Goal: Task Accomplishment & Management: Use online tool/utility

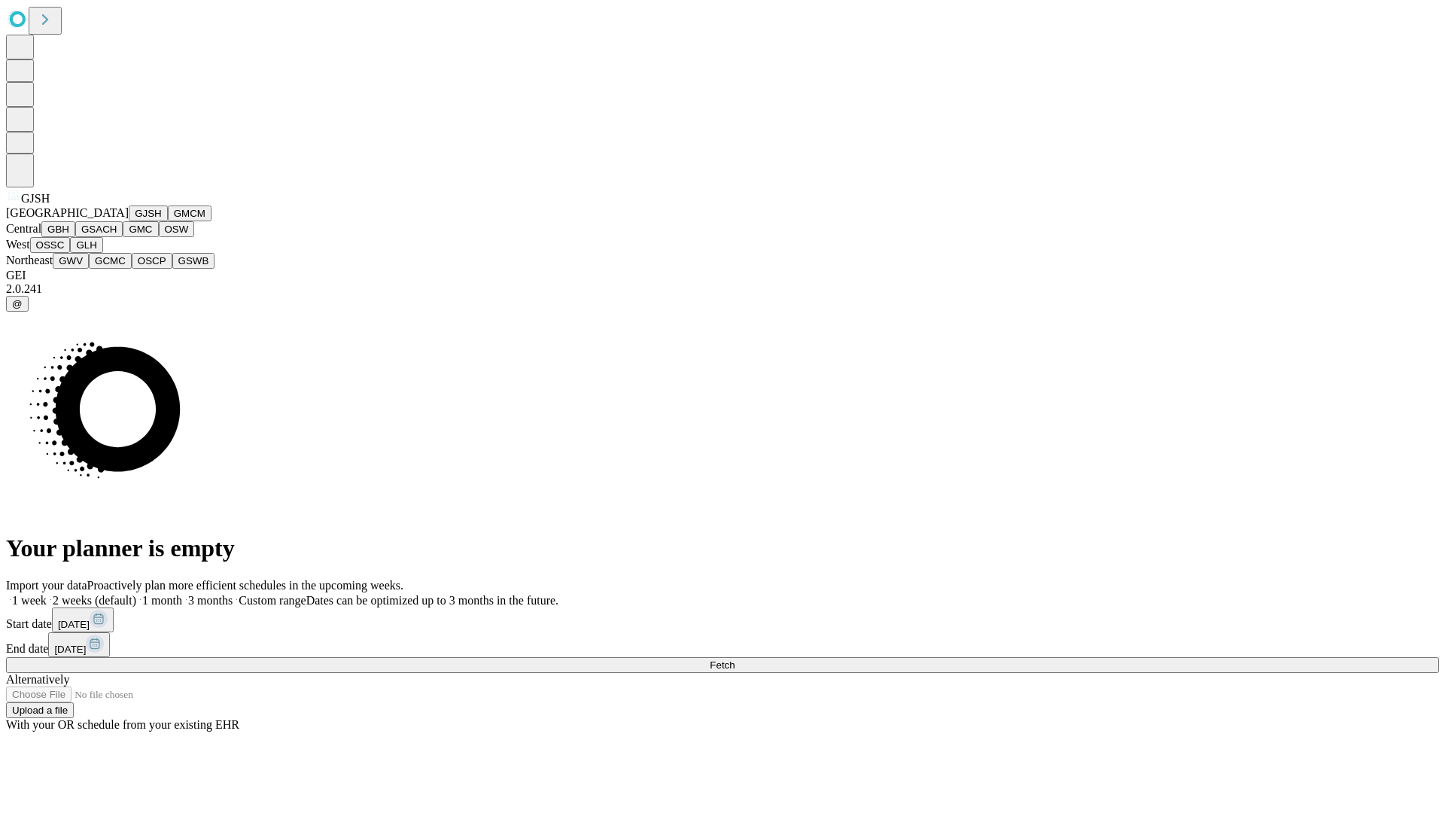
click at [129, 221] on button "GJSH" at bounding box center [148, 214] width 39 height 16
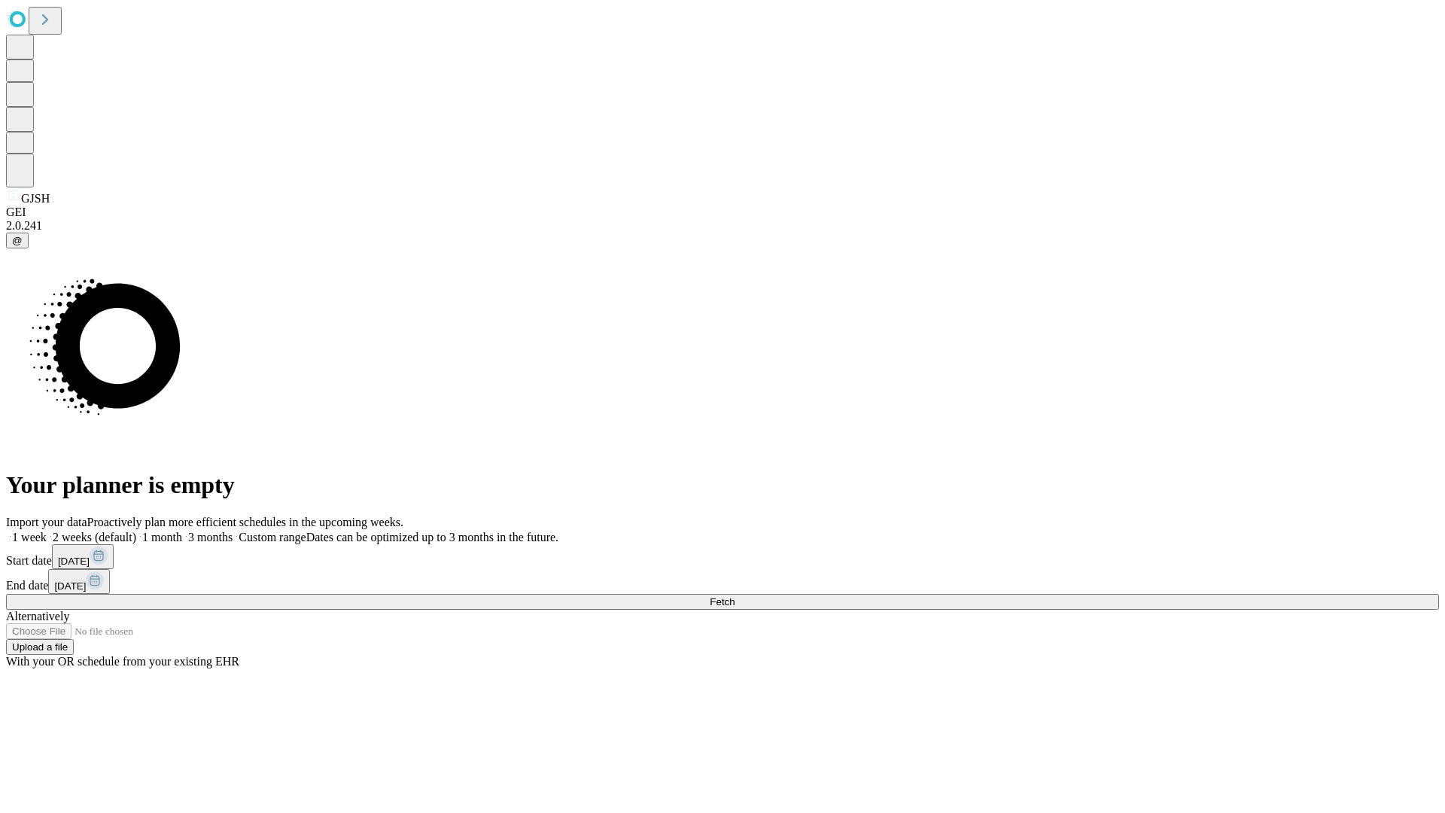
click at [182, 531] on label "1 month" at bounding box center [159, 537] width 46 height 13
click at [735, 596] on span "Fetch" at bounding box center [722, 601] width 25 height 11
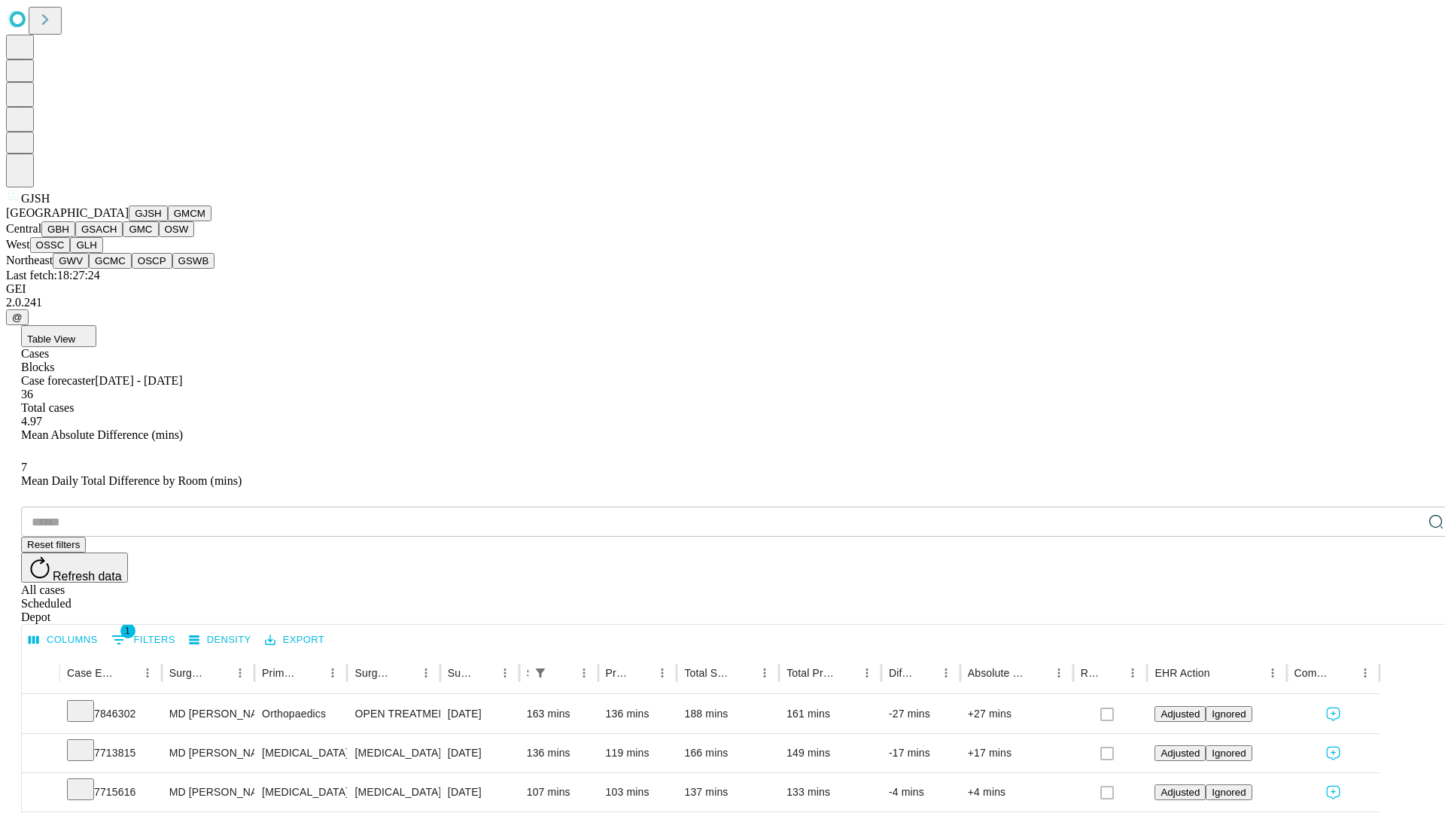
click at [168, 221] on button "GMCM" at bounding box center [190, 214] width 44 height 16
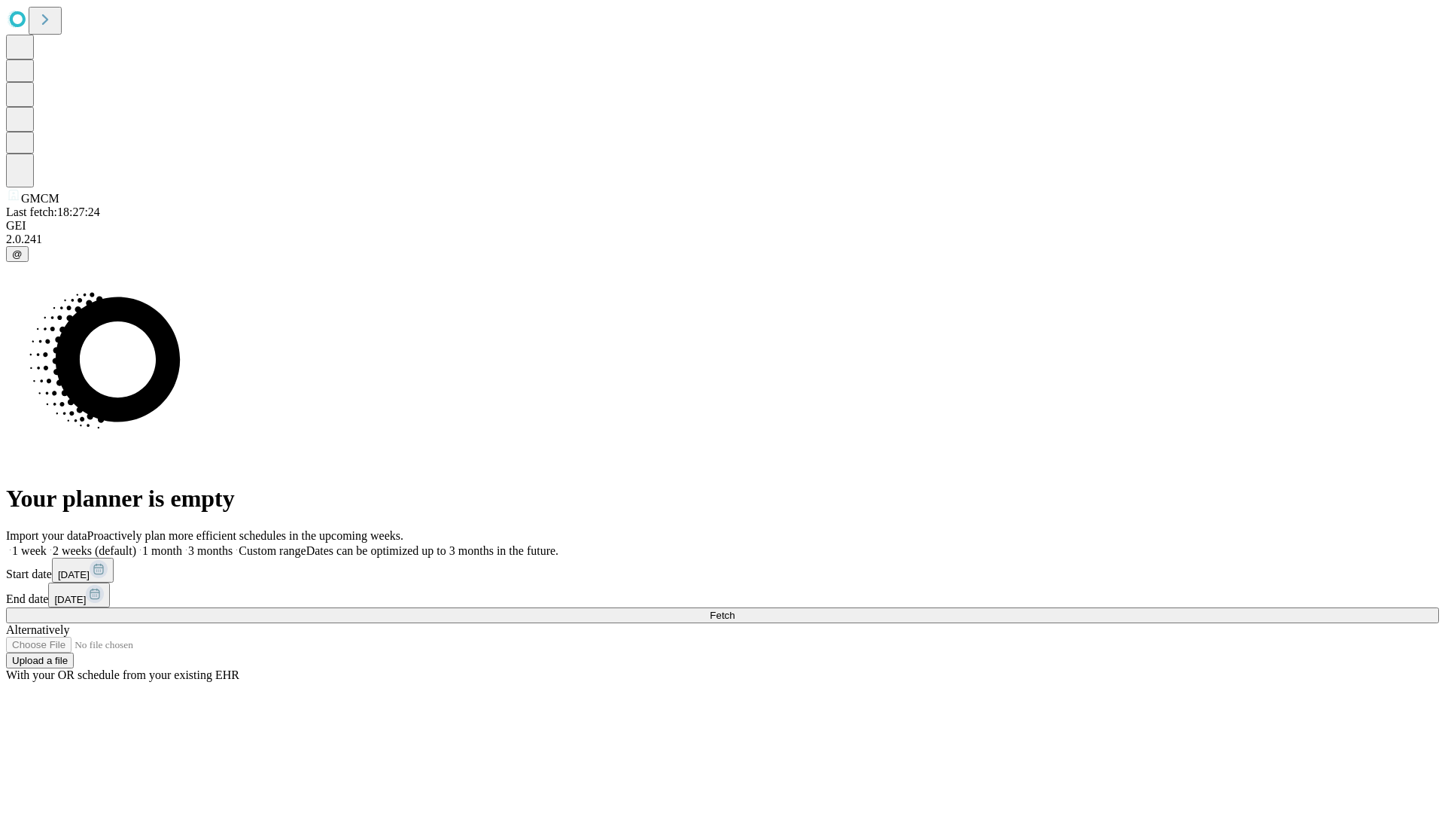
click at [182, 544] on label "1 month" at bounding box center [159, 550] width 46 height 13
click at [735, 610] on span "Fetch" at bounding box center [722, 615] width 25 height 11
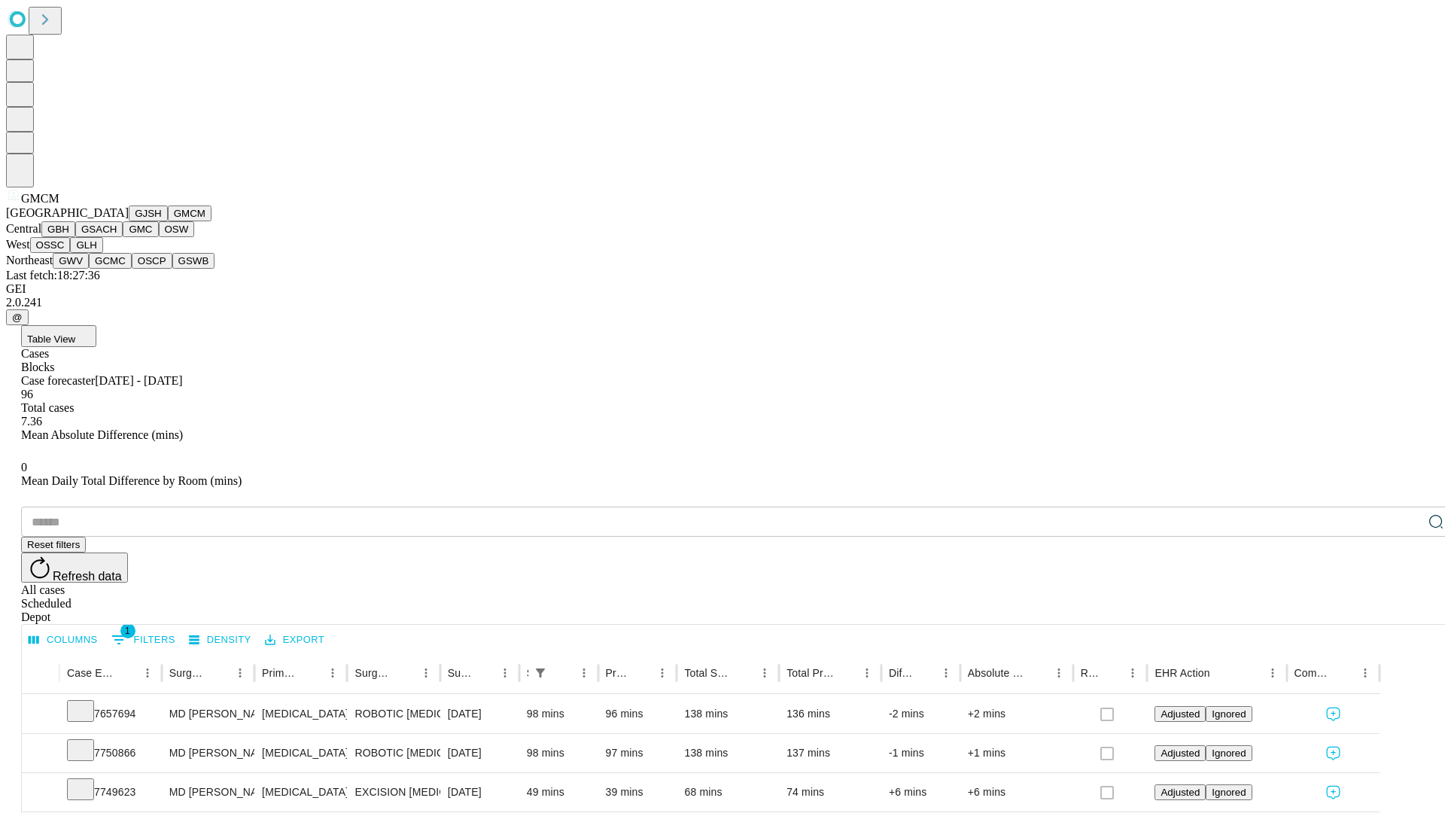
click at [75, 237] on button "GBH" at bounding box center [58, 229] width 34 height 16
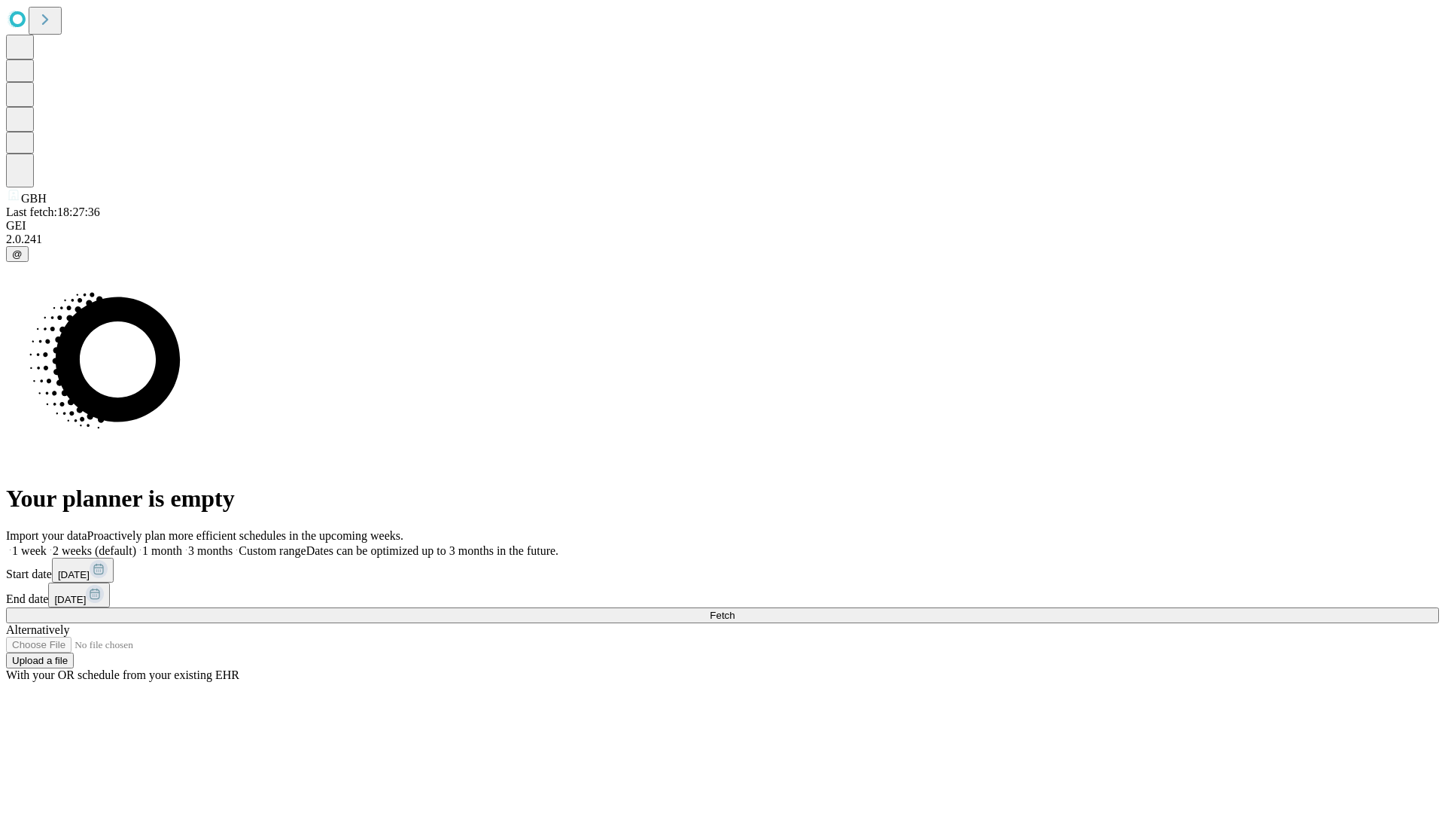
click at [182, 544] on label "1 month" at bounding box center [159, 550] width 46 height 13
click at [735, 610] on span "Fetch" at bounding box center [722, 615] width 25 height 11
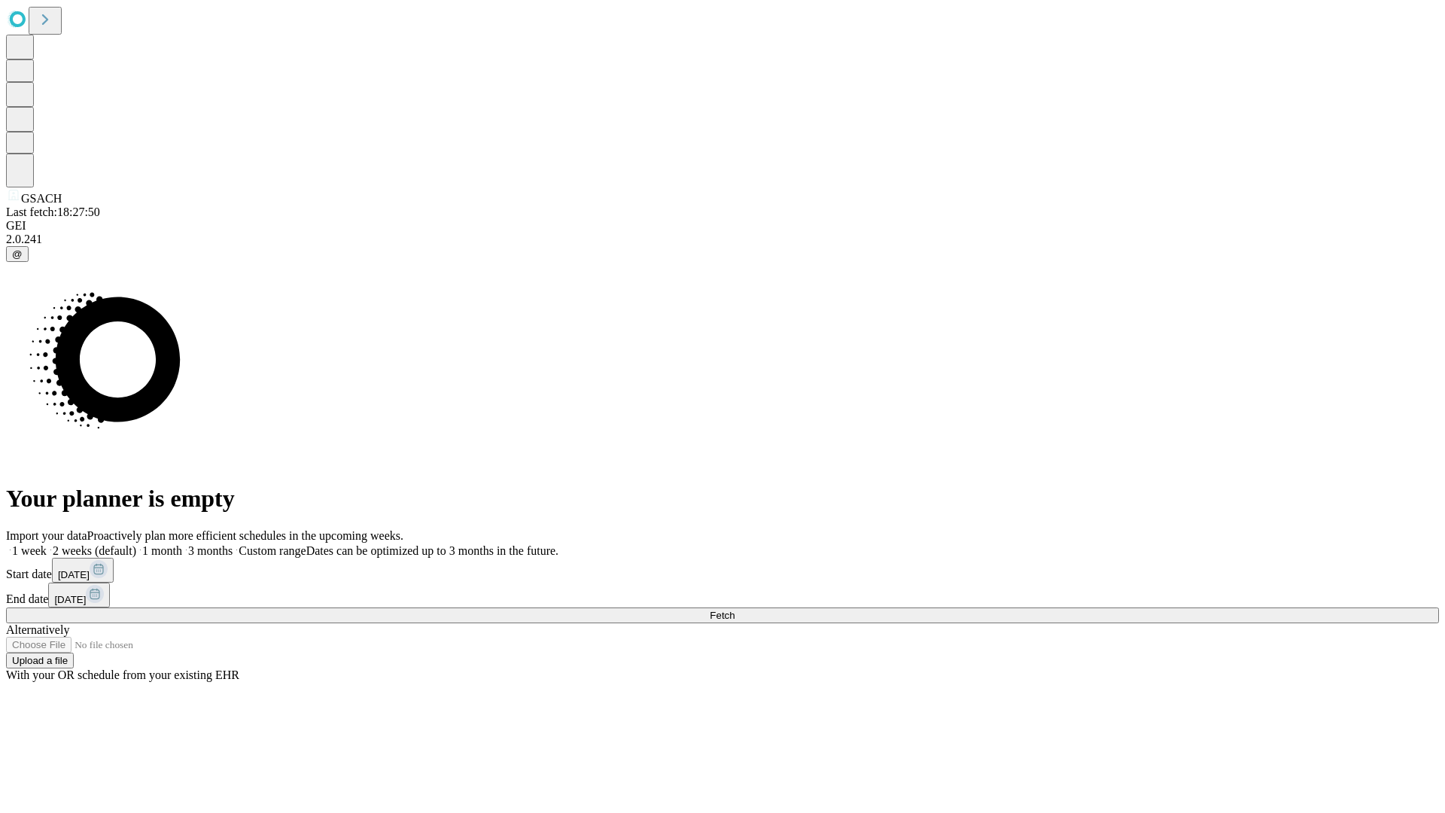
click at [182, 544] on label "1 month" at bounding box center [159, 550] width 46 height 13
click at [735, 610] on span "Fetch" at bounding box center [722, 615] width 25 height 11
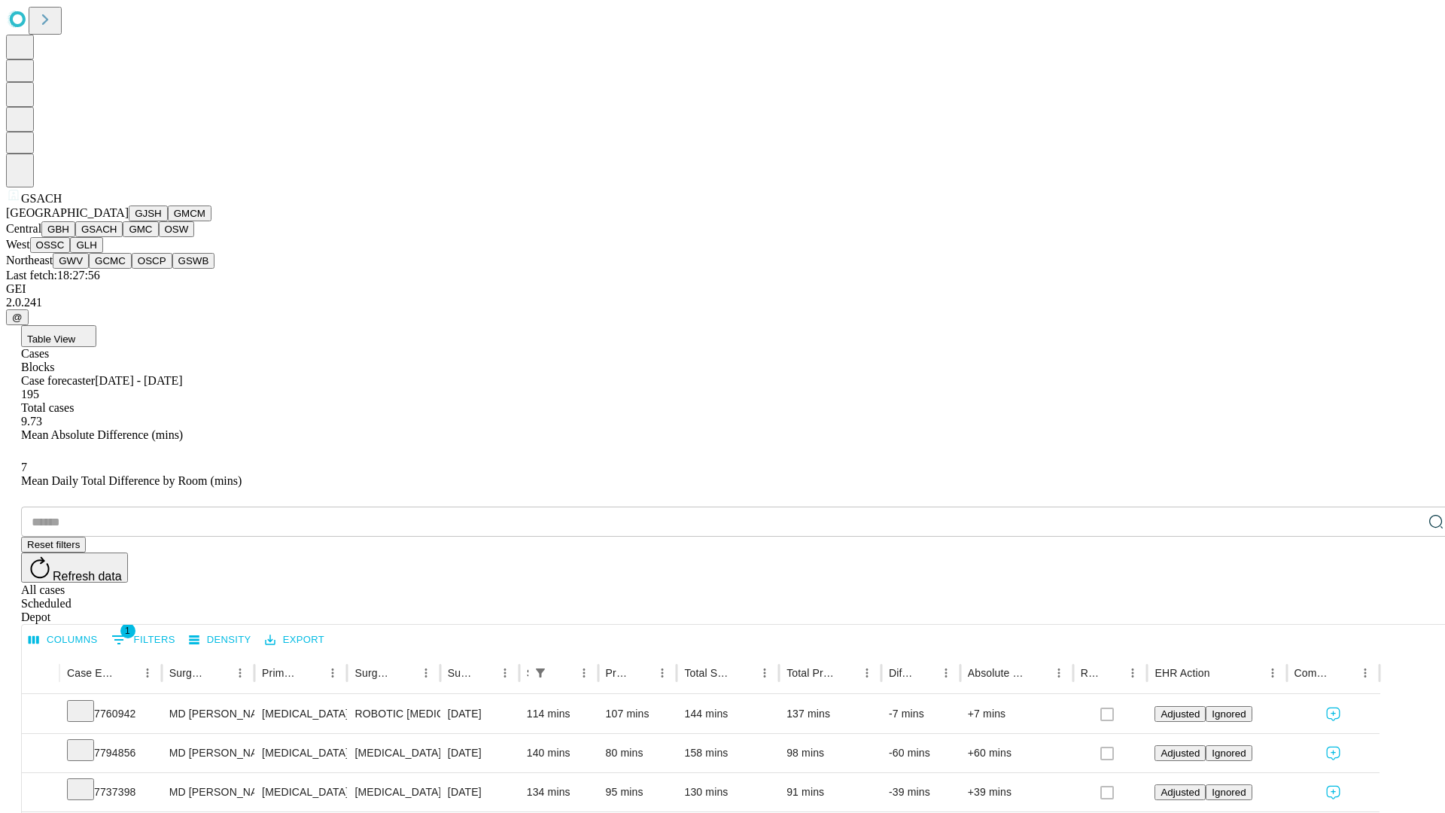
click at [123, 237] on button "GMC" at bounding box center [140, 229] width 35 height 16
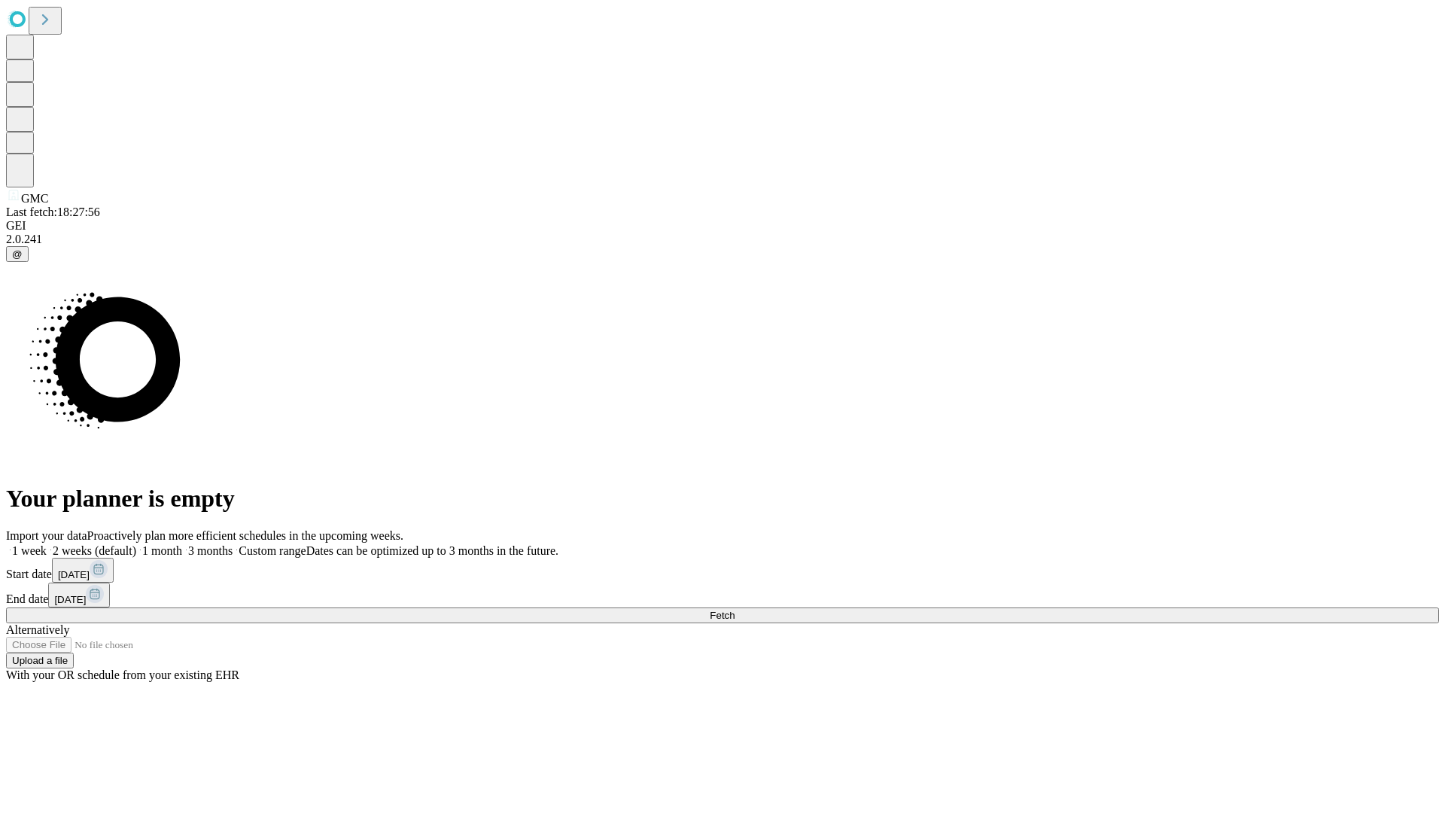
click at [182, 544] on label "1 month" at bounding box center [159, 550] width 46 height 13
click at [735, 610] on span "Fetch" at bounding box center [722, 615] width 25 height 11
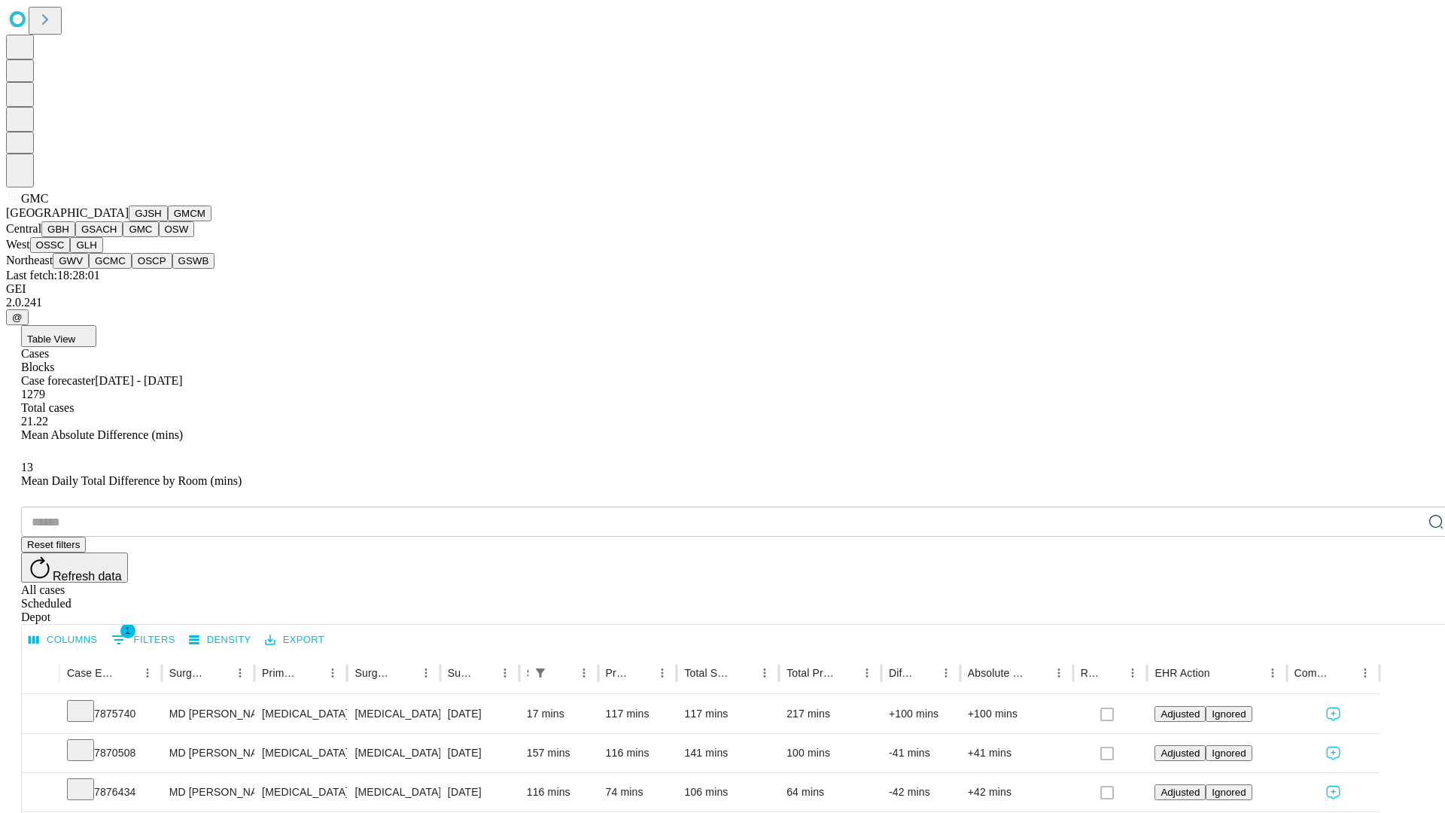
click at [159, 237] on button "OSW" at bounding box center [177, 229] width 36 height 16
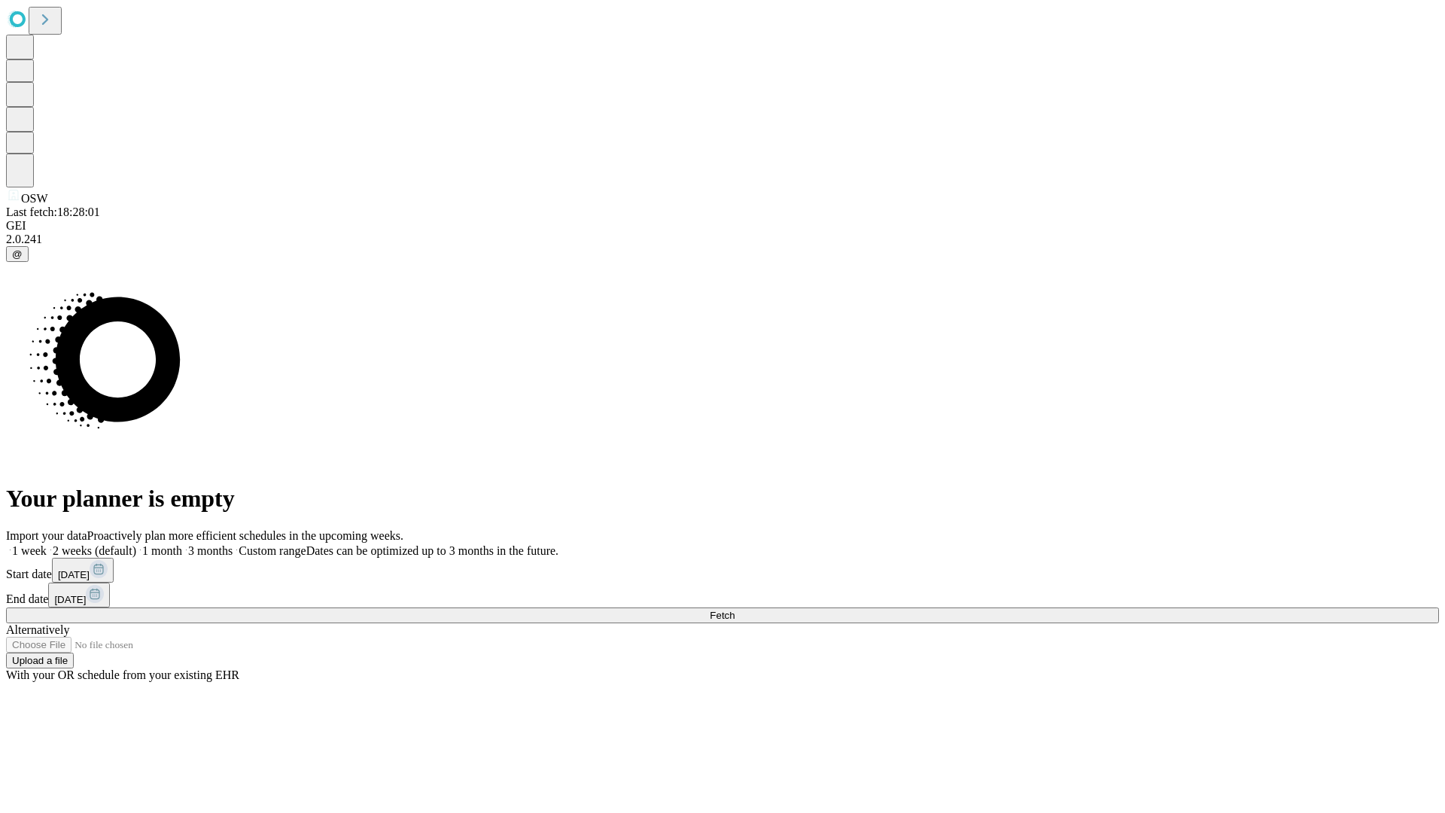
click at [735, 610] on span "Fetch" at bounding box center [722, 615] width 25 height 11
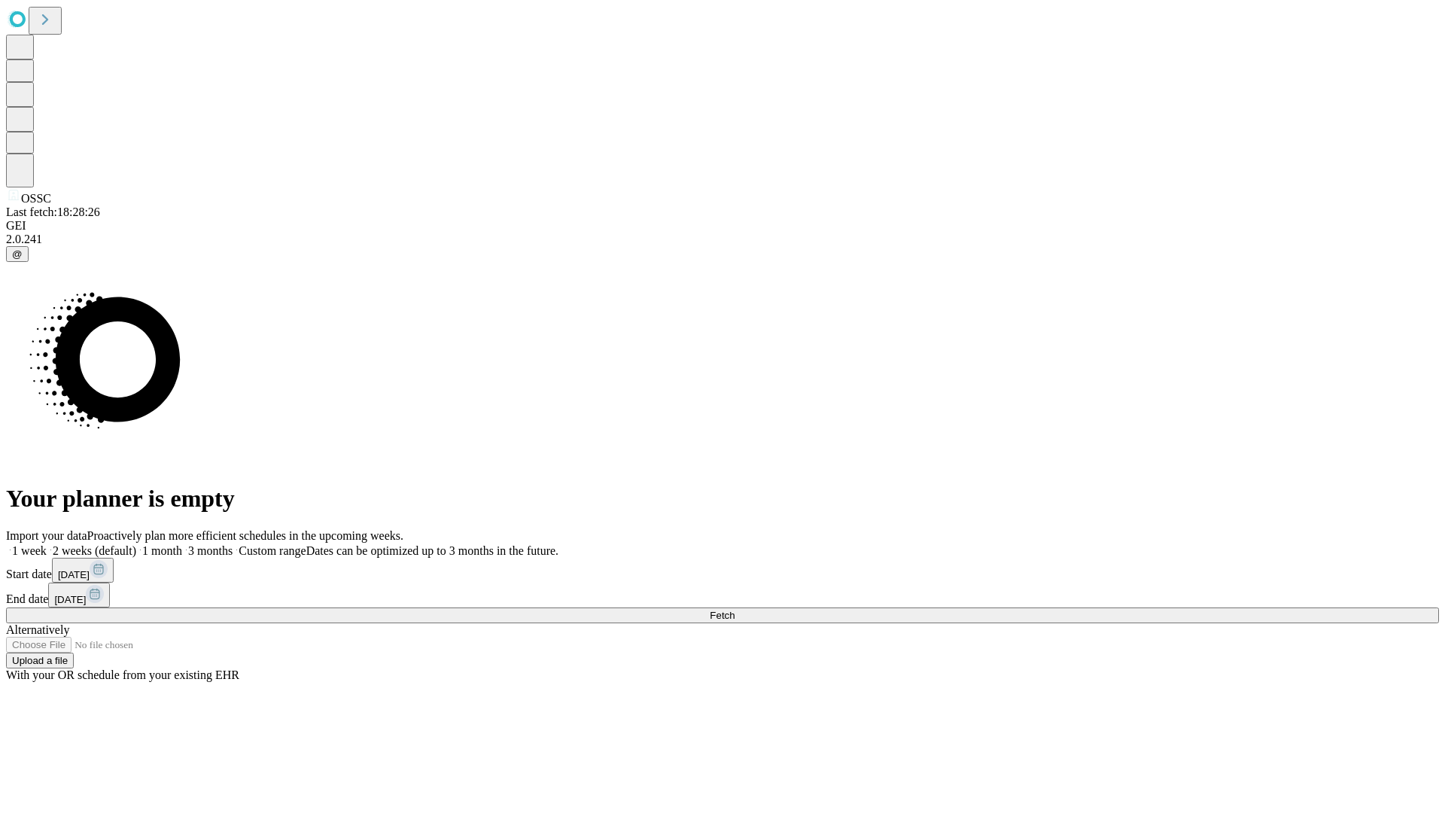
click at [182, 544] on label "1 month" at bounding box center [159, 550] width 46 height 13
click at [735, 610] on span "Fetch" at bounding box center [722, 615] width 25 height 11
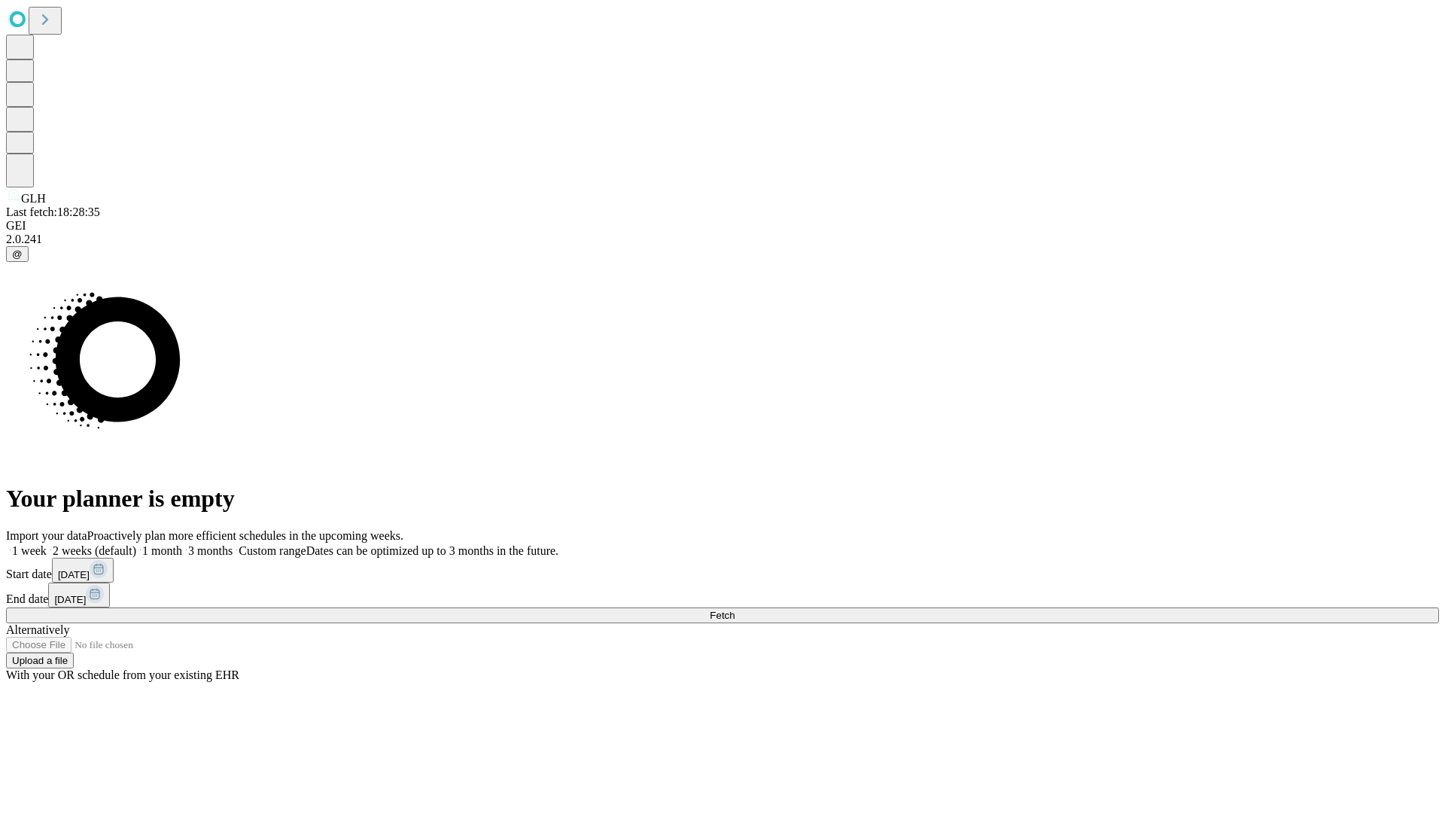
click at [182, 544] on label "1 month" at bounding box center [159, 550] width 46 height 13
click at [735, 610] on span "Fetch" at bounding box center [722, 615] width 25 height 11
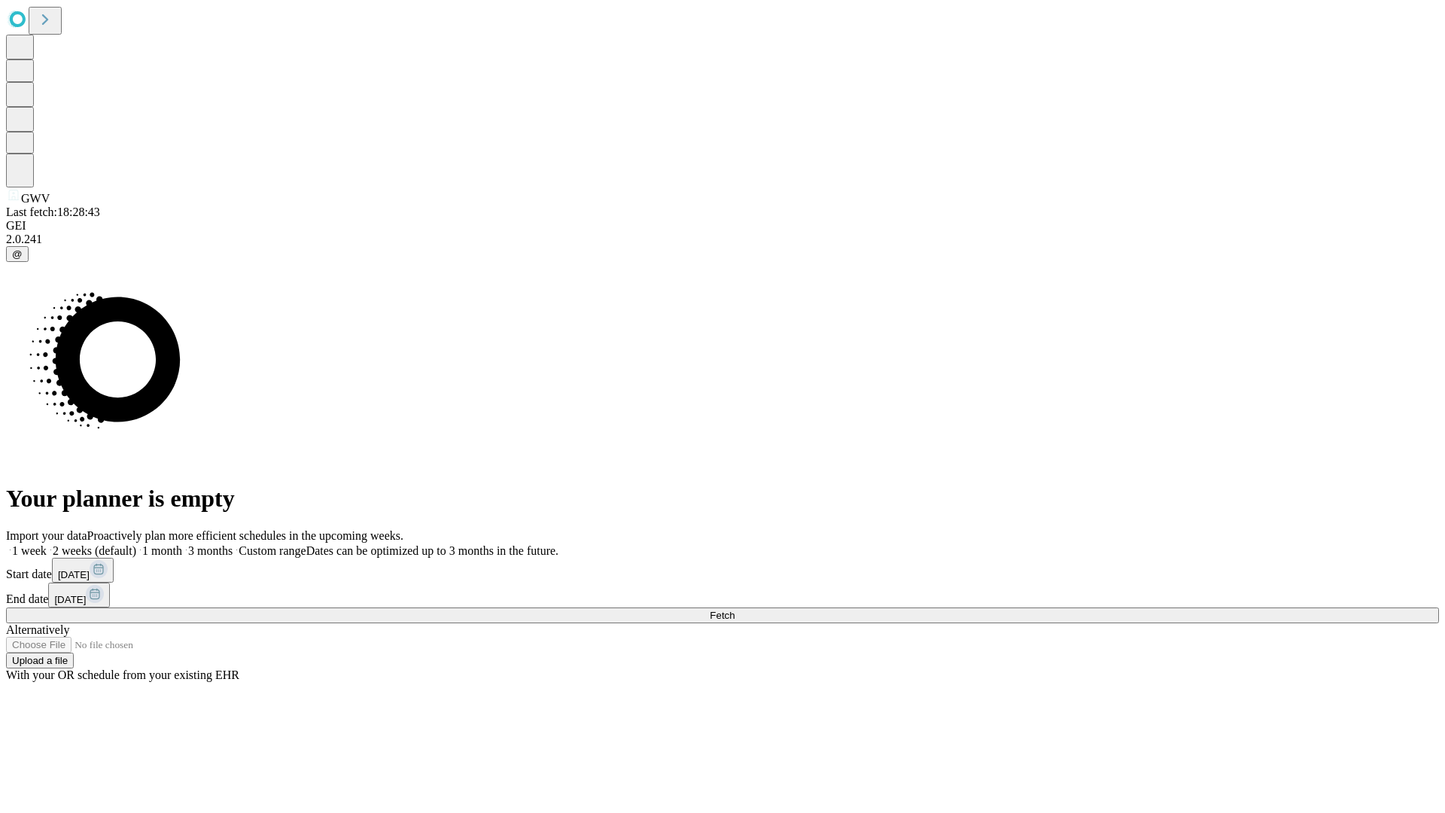
click at [182, 544] on label "1 month" at bounding box center [159, 550] width 46 height 13
click at [735, 610] on span "Fetch" at bounding box center [722, 615] width 25 height 11
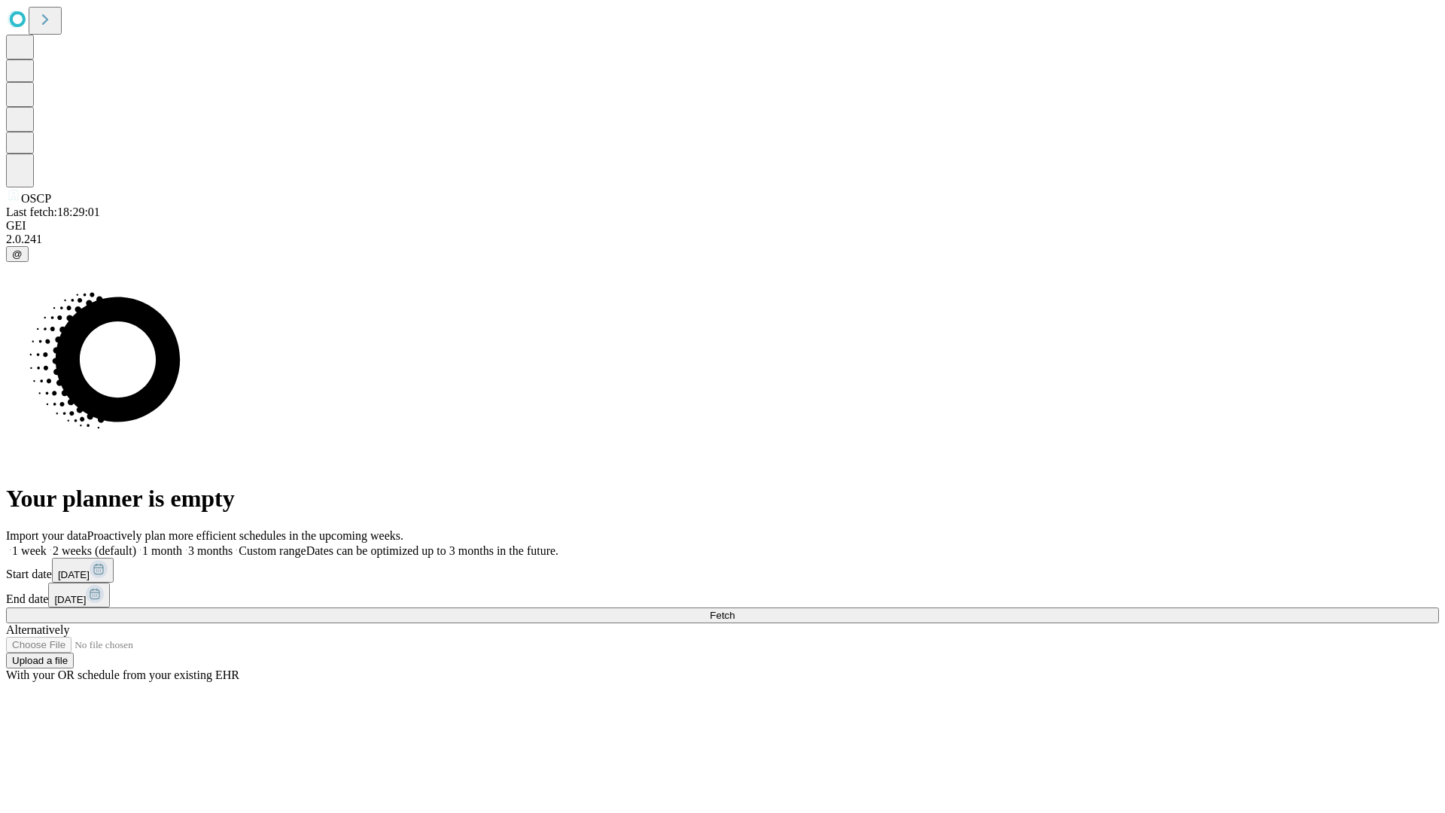
click at [735, 610] on span "Fetch" at bounding box center [722, 615] width 25 height 11
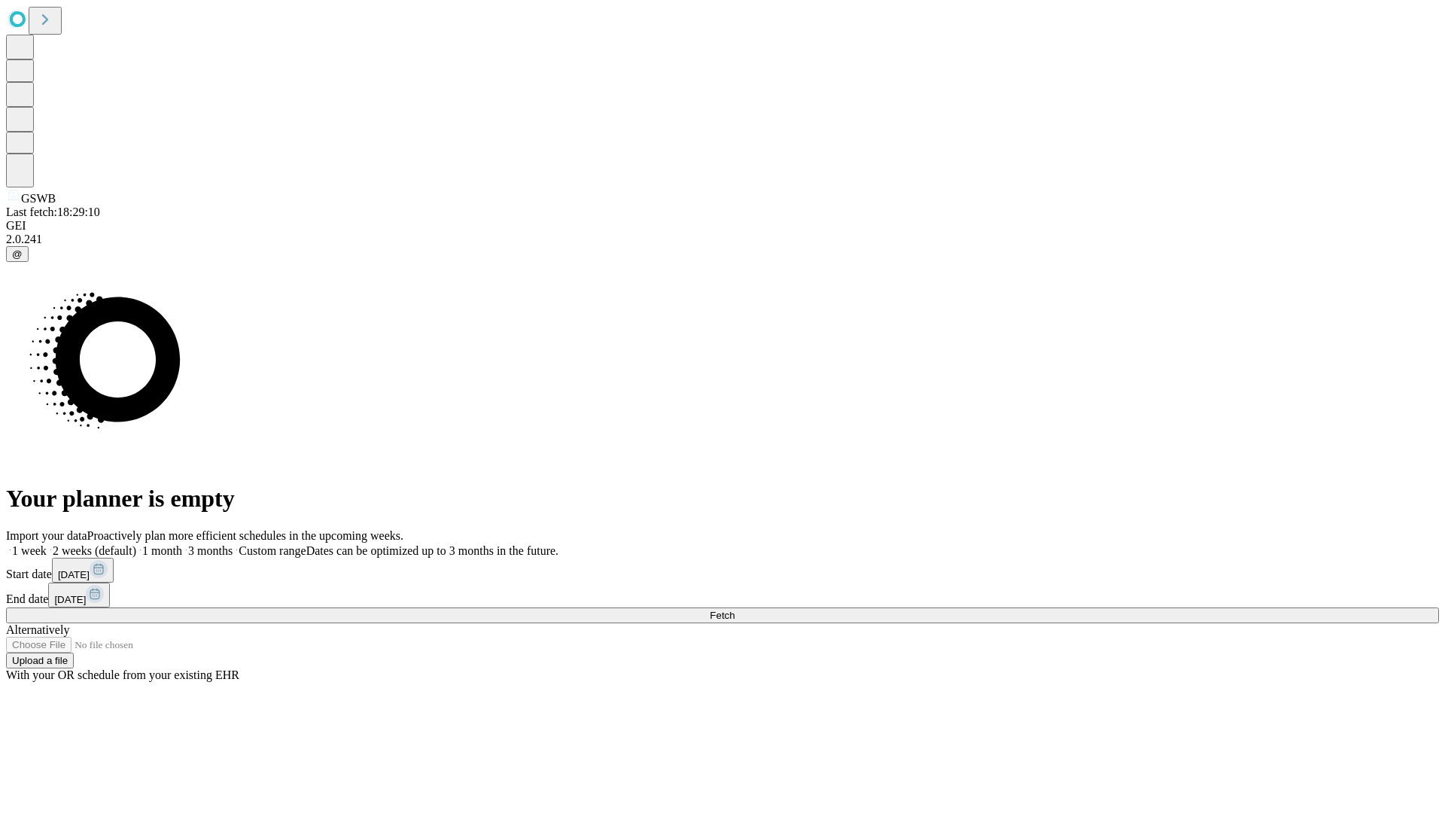
click at [182, 544] on label "1 month" at bounding box center [159, 550] width 46 height 13
click at [735, 610] on span "Fetch" at bounding box center [722, 615] width 25 height 11
